Goal: Communication & Community: Ask a question

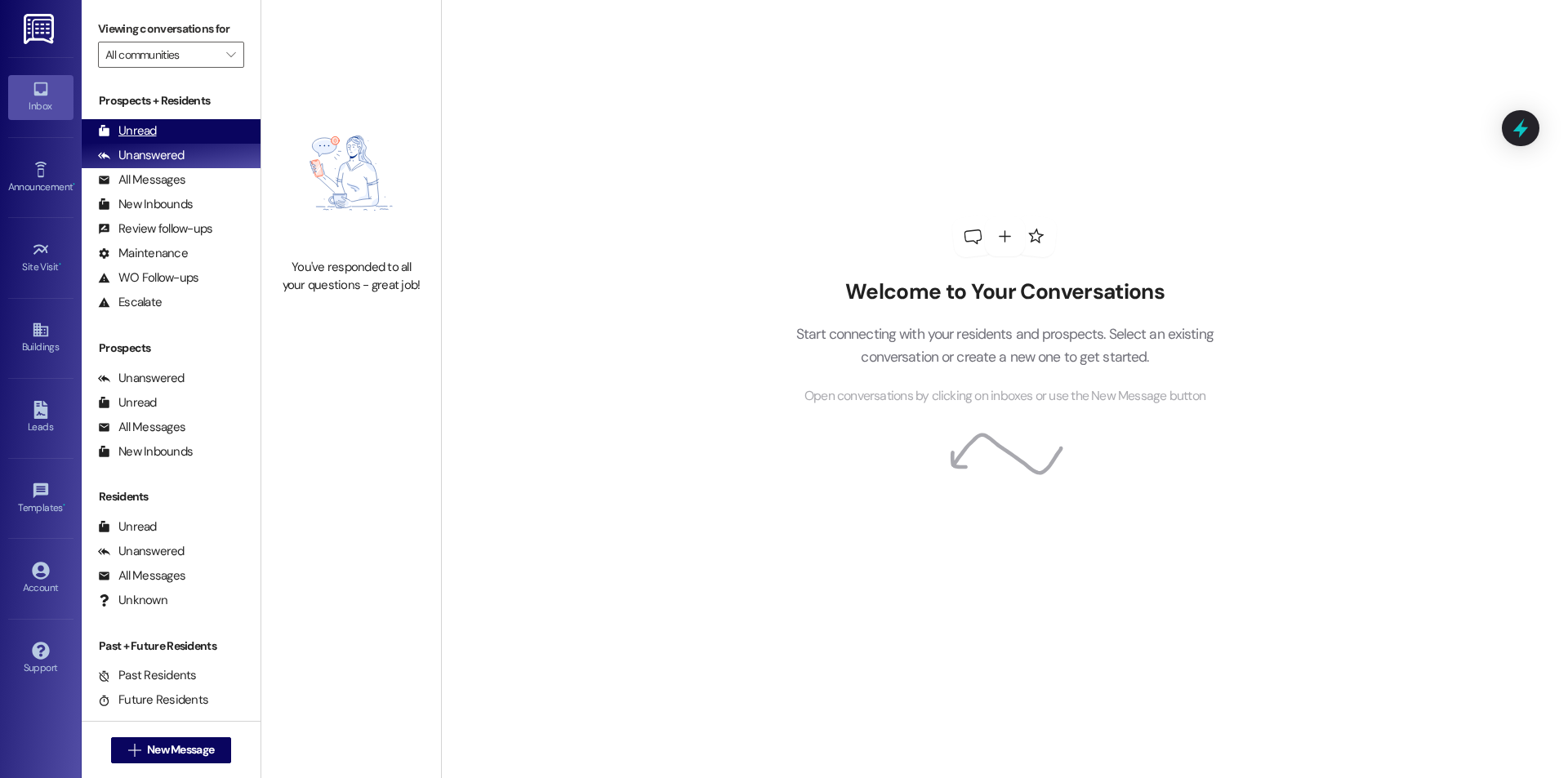
click at [109, 133] on icon at bounding box center [104, 131] width 11 height 12
click at [197, 743] on span "New Message" at bounding box center [180, 750] width 67 height 17
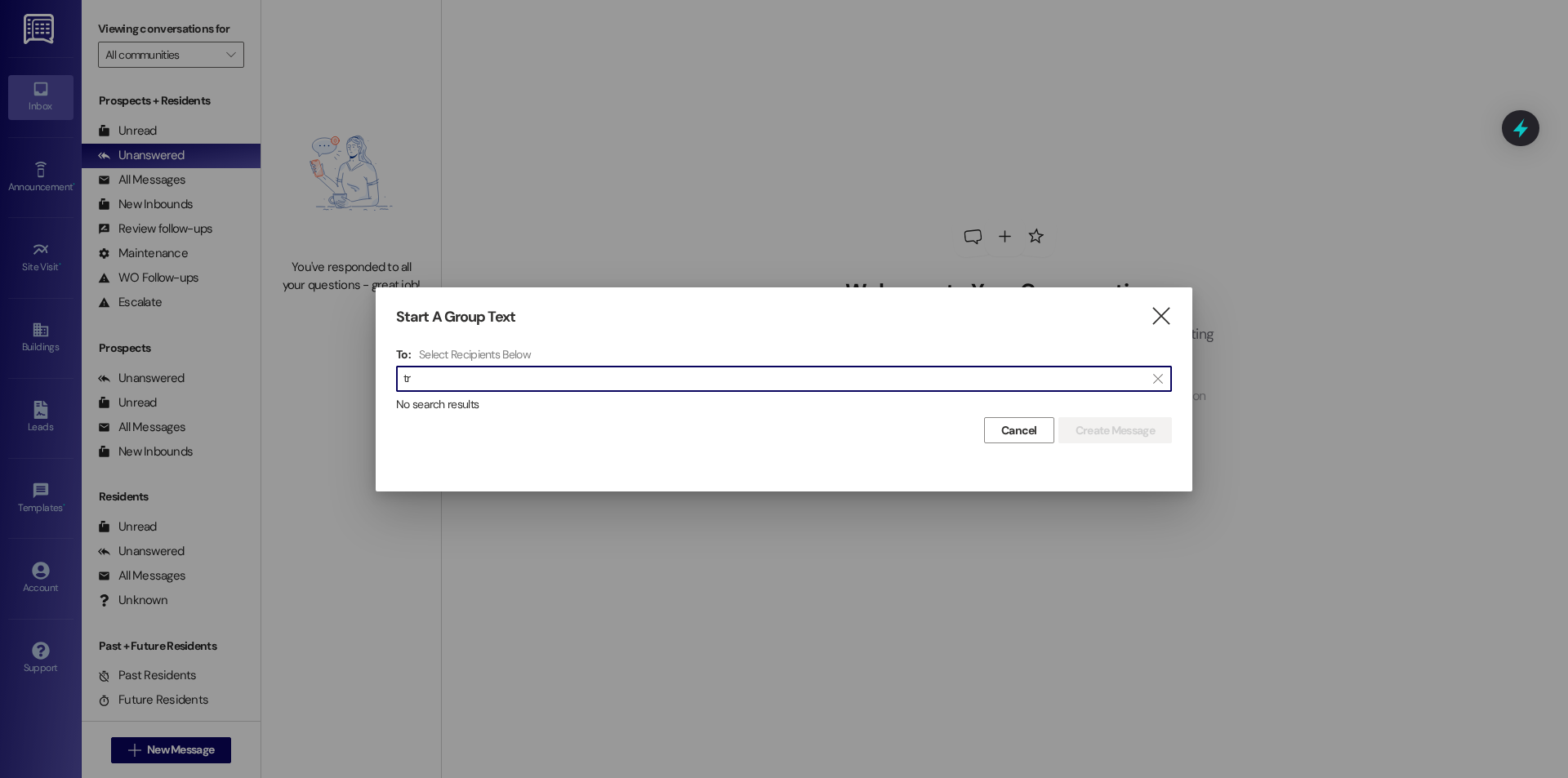
type input "t"
click at [1167, 319] on icon "" at bounding box center [1161, 317] width 22 height 17
